Goal: Task Accomplishment & Management: Complete application form

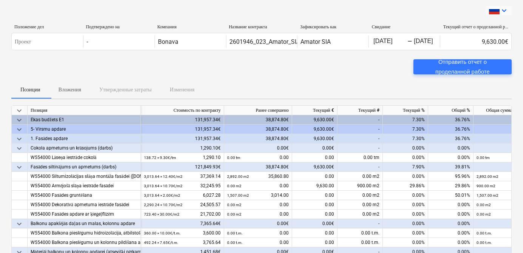
click at [502, 11] on icon "keyboard_arrow_down" at bounding box center [504, 10] width 9 height 9
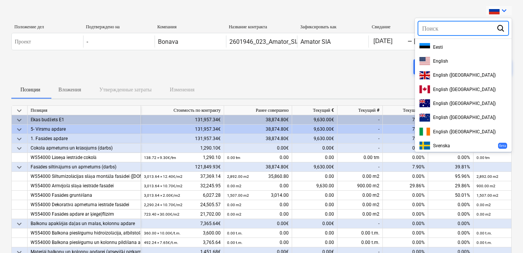
scroll to position [225, 0]
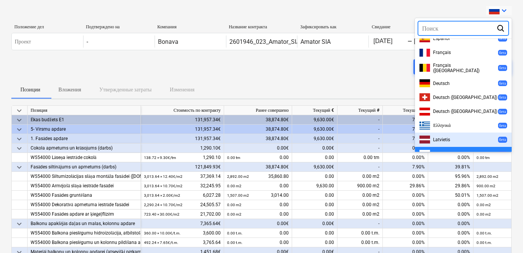
click at [447, 133] on div "Latvietis бета" at bounding box center [463, 140] width 97 height 14
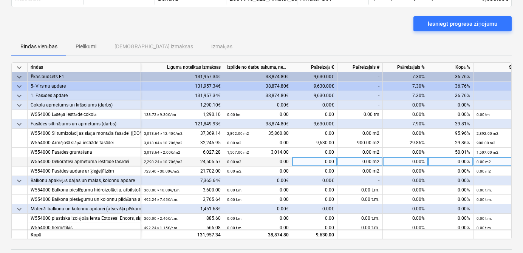
scroll to position [42, 0]
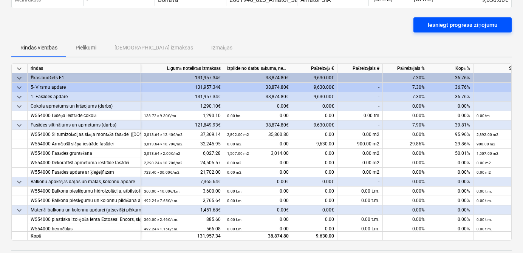
click at [464, 28] on div "Iesniegt progresa ziņojumu" at bounding box center [463, 25] width 70 height 10
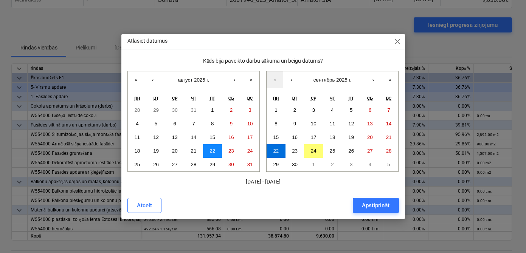
click at [214, 151] on abbr "22" at bounding box center [213, 151] width 6 height 6
click at [210, 150] on abbr "22" at bounding box center [213, 151] width 6 height 6
click at [211, 149] on abbr "22" at bounding box center [213, 151] width 6 height 6
click at [351, 135] on abbr "19" at bounding box center [351, 138] width 6 height 6
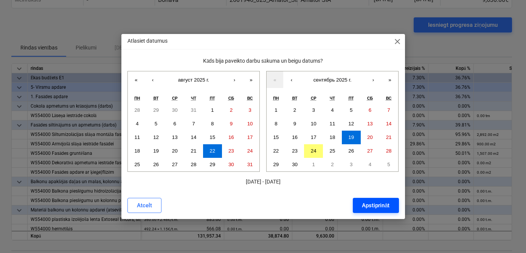
click at [374, 207] on div "Apstiprināt" at bounding box center [376, 206] width 28 height 10
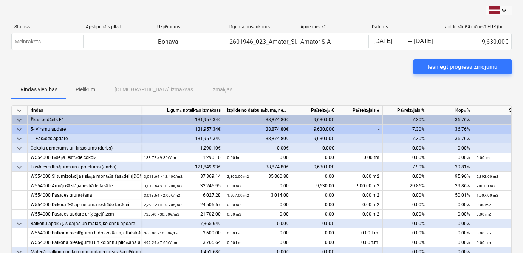
scroll to position [0, 0]
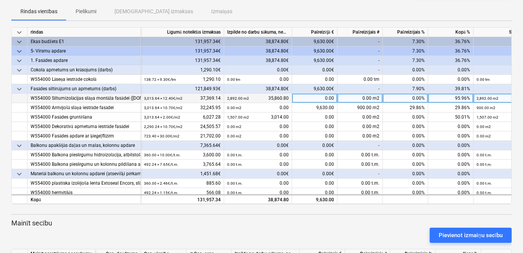
scroll to position [72, 0]
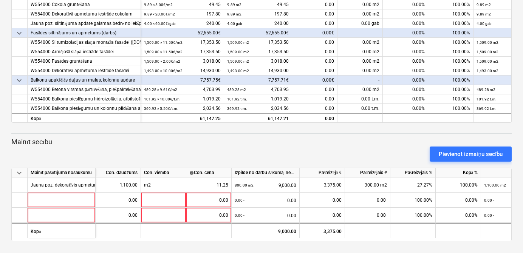
scroll to position [159, 0]
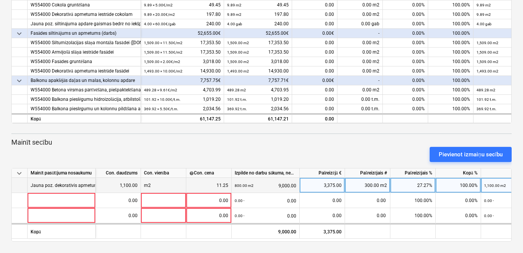
click at [167, 185] on div "m2" at bounding box center [163, 185] width 45 height 15
click at [61, 186] on div "Jauna poz. dekoratīvis apmetums kāpņu telpā" at bounding box center [78, 185] width 94 height 15
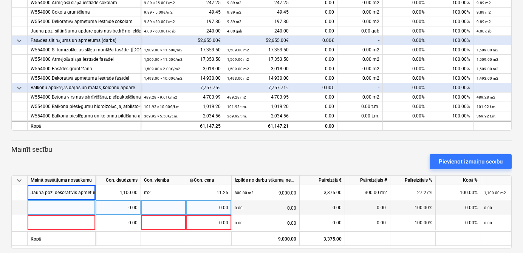
scroll to position [150, 0]
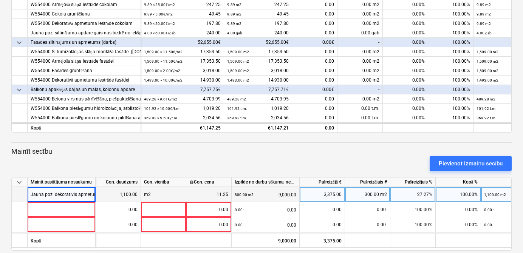
click at [254, 196] on div "800.00 m2 9,000.00" at bounding box center [266, 195] width 62 height 16
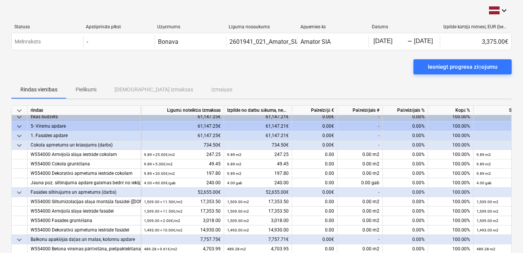
scroll to position [0, 0]
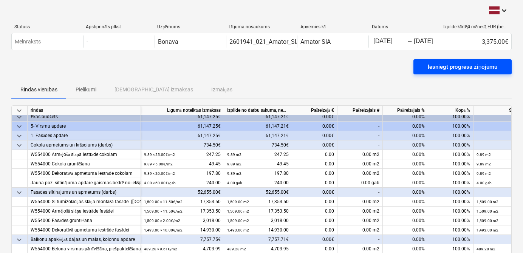
click at [457, 66] on div "Iesniegt progresa ziņojumu" at bounding box center [463, 67] width 70 height 10
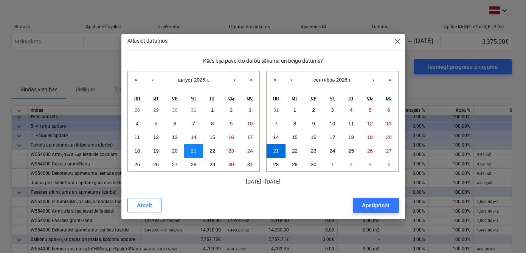
click at [195, 149] on abbr "21" at bounding box center [194, 151] width 6 height 6
click at [282, 151] on button "21" at bounding box center [276, 151] width 19 height 14
click at [370, 204] on div "Apstiprināt" at bounding box center [376, 206] width 28 height 10
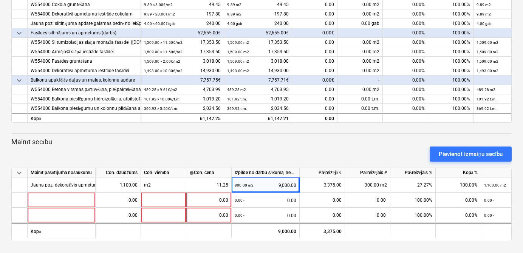
scroll to position [159, 0]
click at [19, 172] on span "keyboard_arrow_down" at bounding box center [19, 173] width 9 height 9
click at [19, 172] on span "keyboard_arrow_right" at bounding box center [19, 173] width 9 height 9
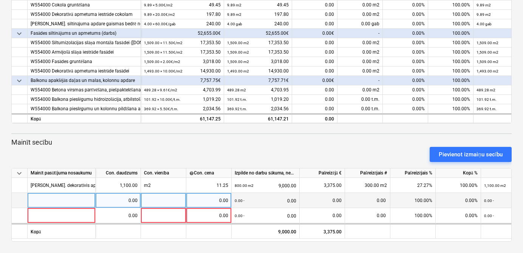
click at [14, 202] on div at bounding box center [20, 200] width 16 height 15
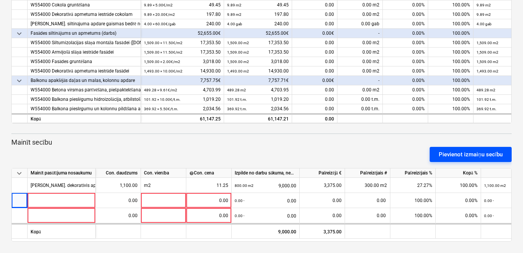
click at [478, 155] on div "Pievienot izmaiņu secību" at bounding box center [471, 155] width 64 height 10
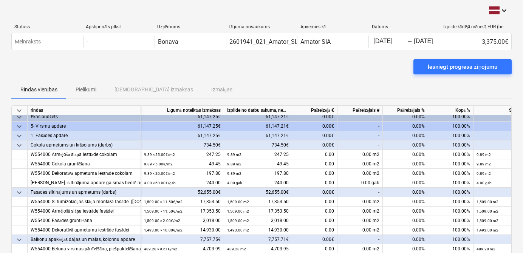
scroll to position [0, 0]
click at [500, 7] on icon "keyboard_arrow_down" at bounding box center [504, 10] width 9 height 9
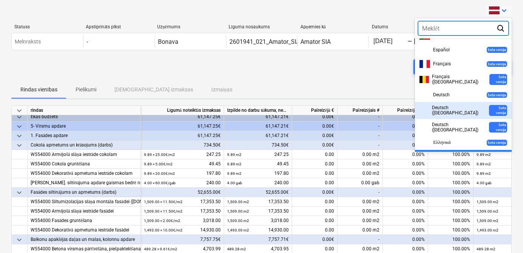
scroll to position [225, 0]
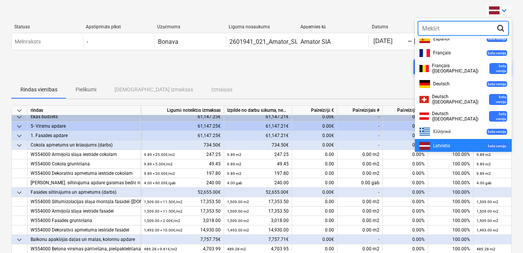
click at [443, 157] on span "русский" at bounding box center [441, 160] width 16 height 6
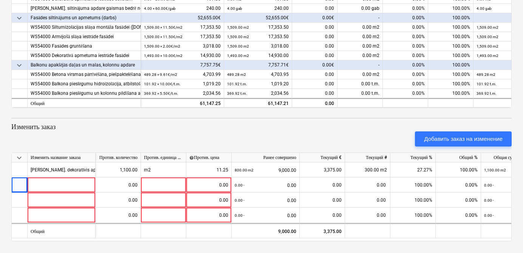
scroll to position [174, 0]
click at [263, 120] on div "keyboard_arrow_down Позиция Стоимость по контракту Ранее совершено Текущий € Те…" at bounding box center [261, 86] width 501 height 311
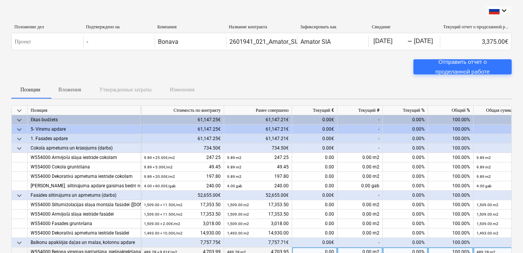
scroll to position [0, 0]
